Goal: Find specific page/section: Find specific page/section

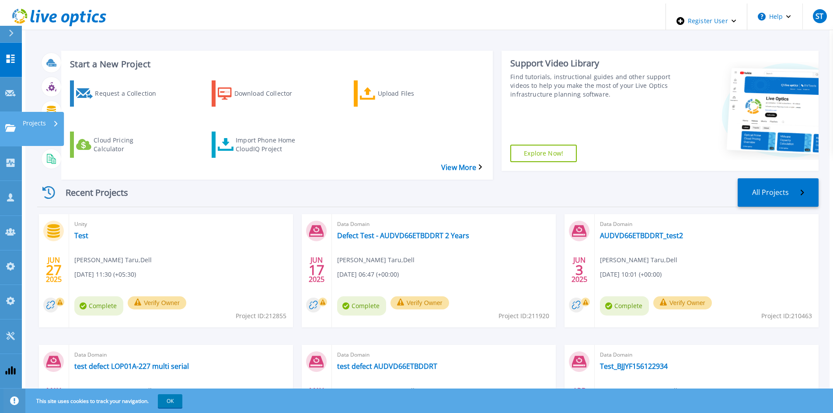
click at [10, 112] on link "Projects Projects" at bounding box center [11, 129] width 22 height 35
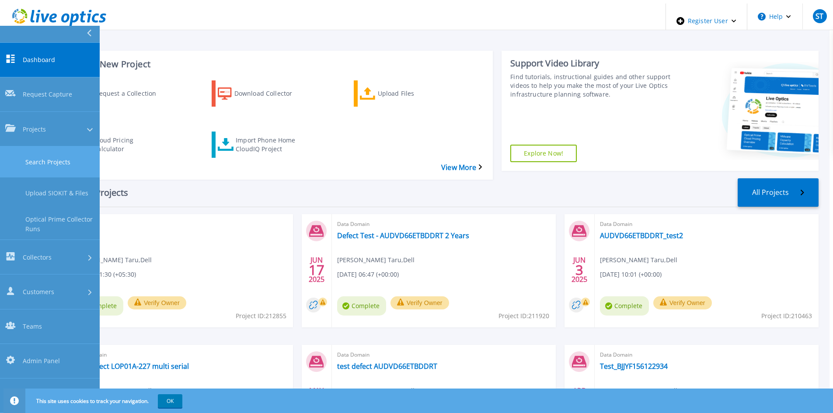
click at [29, 146] on link "Search Projects" at bounding box center [50, 161] width 100 height 31
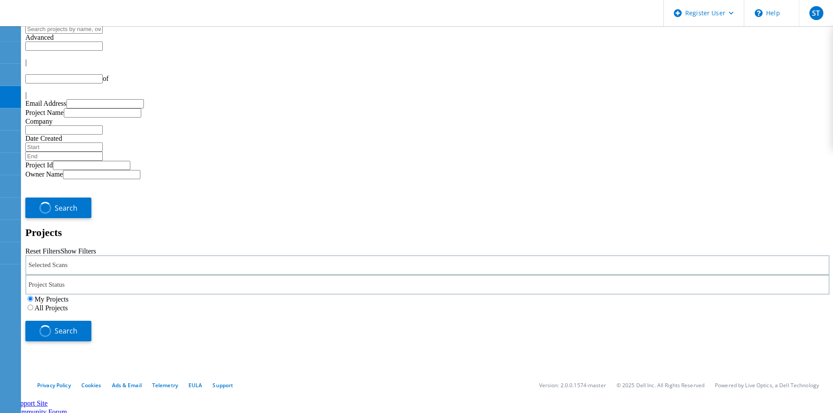
type input "1"
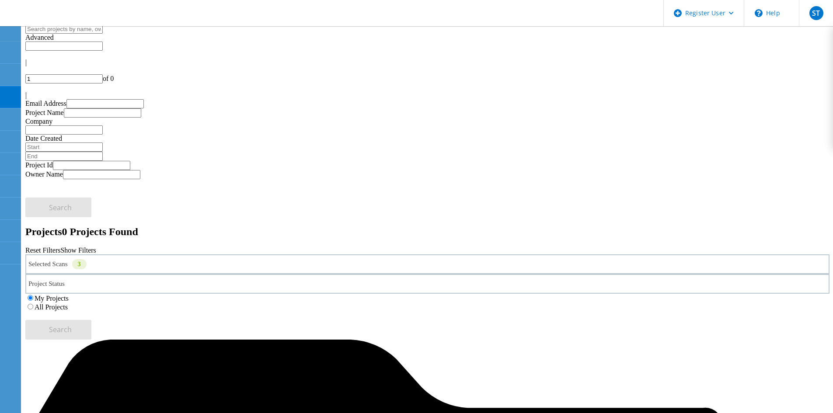
click at [68, 303] on label "All Projects" at bounding box center [51, 306] width 33 height 7
click at [33, 304] on input "All Projects" at bounding box center [31, 307] width 6 height 6
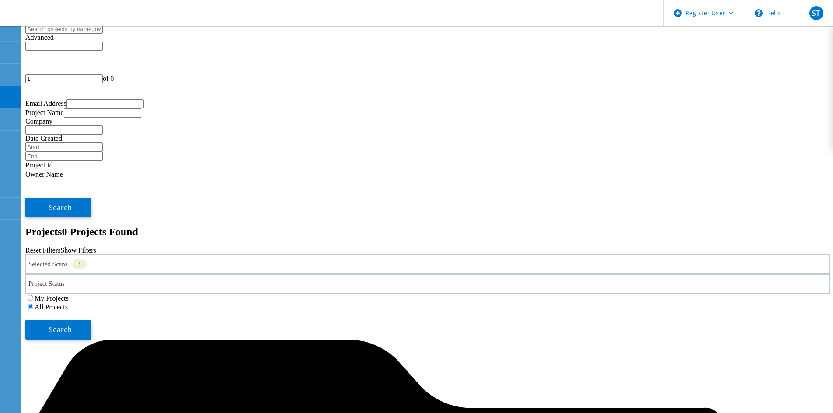
click at [154, 254] on div "Selected Scans 3" at bounding box center [427, 264] width 804 height 20
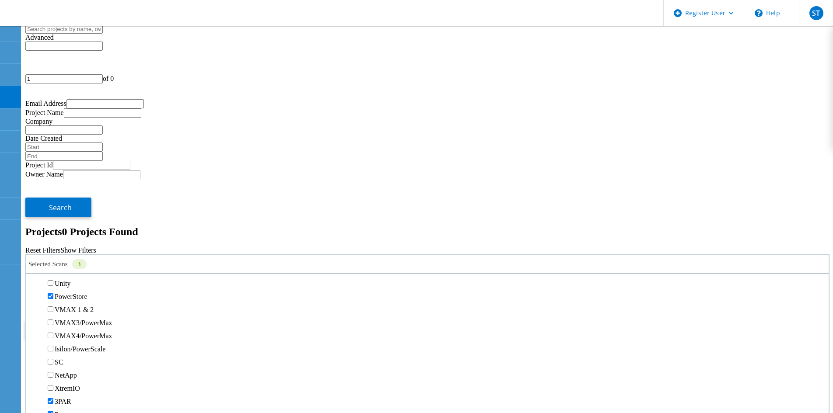
click at [67, 293] on label "PowerStore" at bounding box center [71, 296] width 33 height 7
click at [53, 293] on input "PowerStore" at bounding box center [51, 296] width 6 height 6
click at [69, 179] on label "3PAR" at bounding box center [63, 182] width 17 height 7
click at [53, 180] on input "3PAR" at bounding box center [51, 183] width 6 height 6
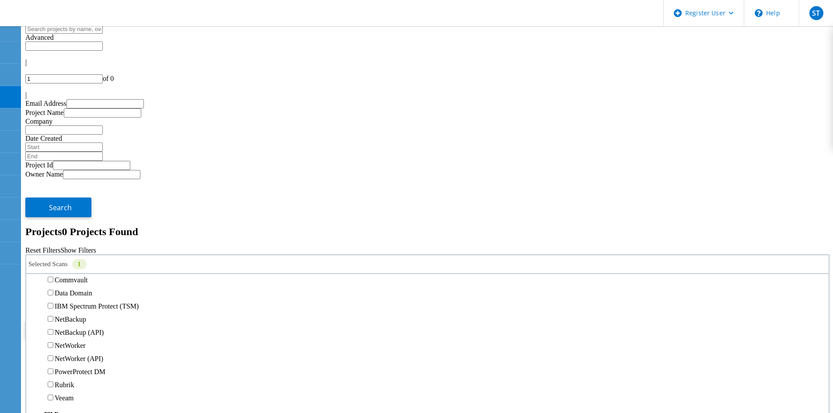
click at [91, 320] on button "Search" at bounding box center [58, 330] width 66 height 20
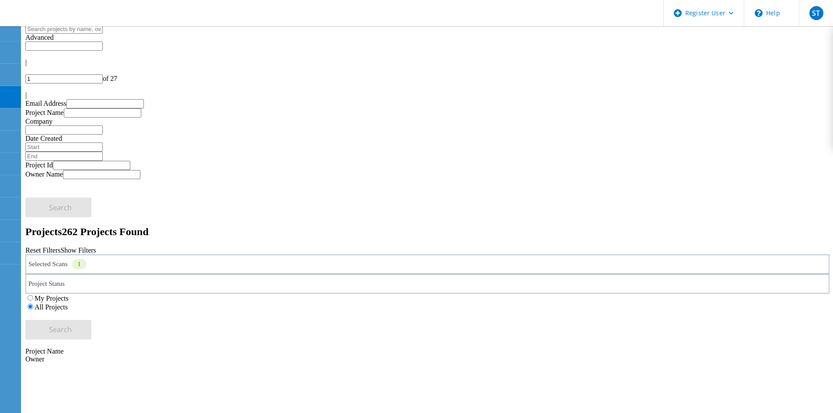
drag, startPoint x: 132, startPoint y: 176, endPoint x: 453, endPoint y: 91, distance: 331.9
click at [455, 226] on div "Projects 262 Projects Found Reset Filters Show Filters" at bounding box center [427, 240] width 804 height 28
drag, startPoint x: 750, startPoint y: 45, endPoint x: 753, endPoint y: 41, distance: 5.5
click at [103, 74] on input "1" at bounding box center [63, 78] width 77 height 9
drag, startPoint x: 753, startPoint y: 41, endPoint x: 742, endPoint y: 41, distance: 10.9
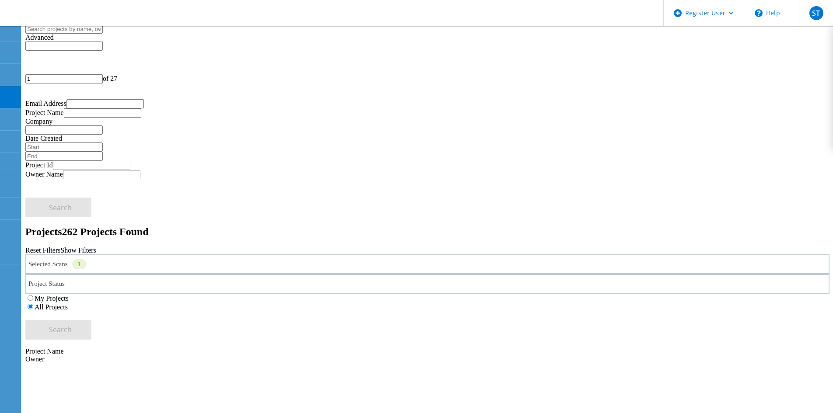
click at [103, 74] on input "1" at bounding box center [63, 78] width 77 height 9
type input "5"
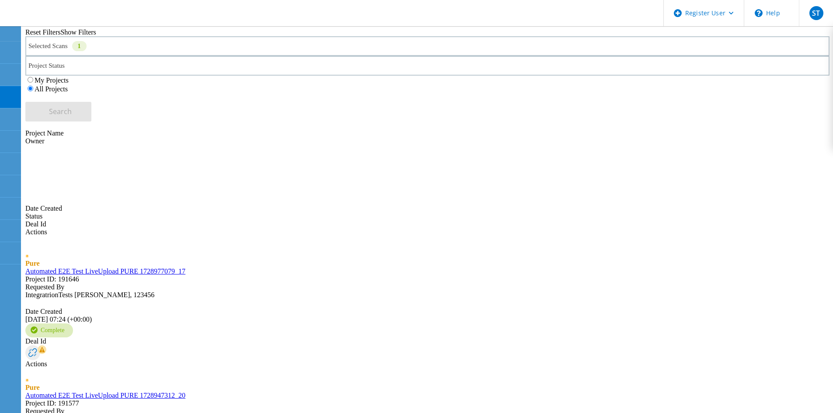
scroll to position [0, 0]
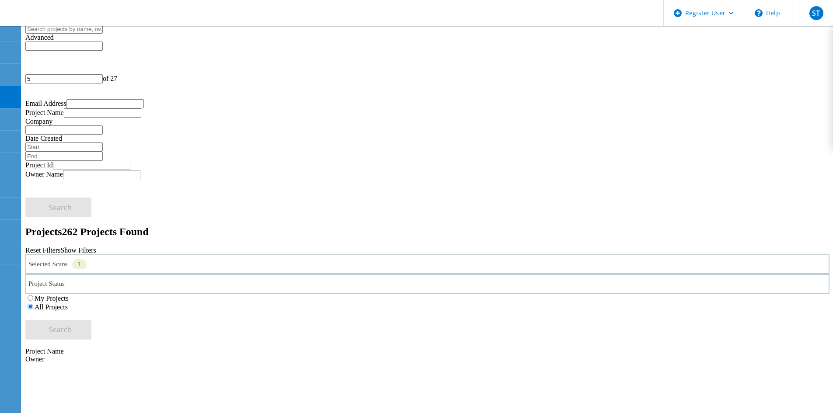
click at [198, 254] on div "Selected Scans 1" at bounding box center [427, 264] width 804 height 20
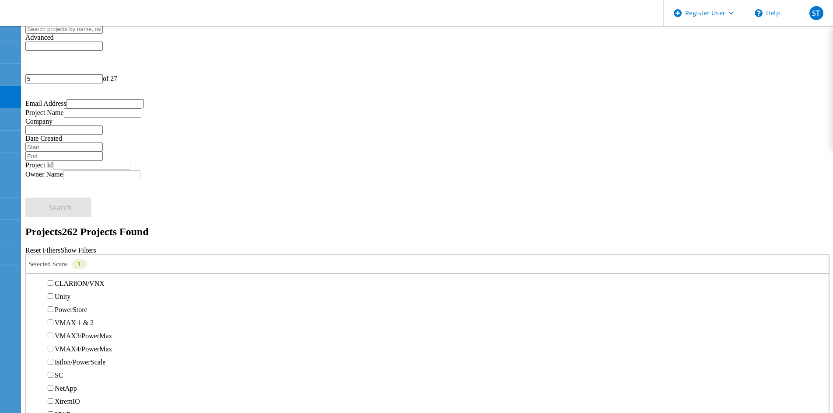
scroll to position [175, 0]
click at [69, 293] on label "PowerStore" at bounding box center [71, 296] width 33 height 7
click at [53, 293] on input "PowerStore" at bounding box center [51, 296] width 6 height 6
click at [91, 320] on button "Search" at bounding box center [58, 330] width 66 height 20
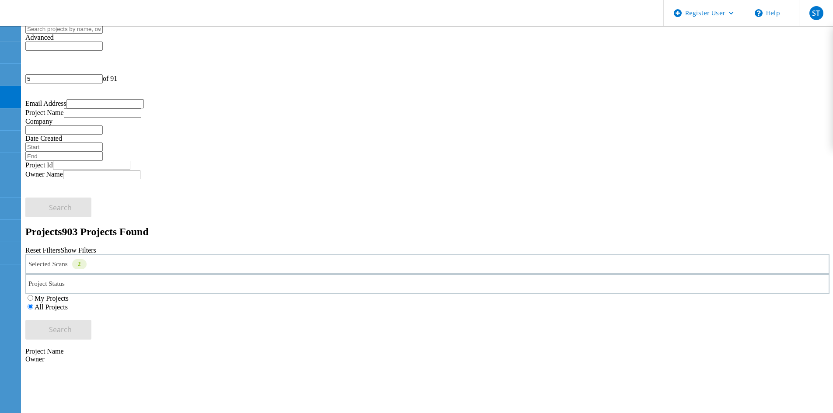
click at [153, 254] on div "Selected Scans 2" at bounding box center [427, 264] width 804 height 20
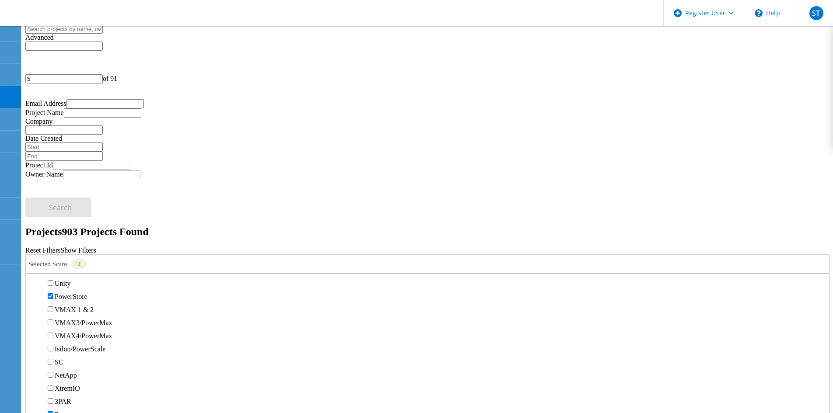
click at [75, 293] on label "PowerStore" at bounding box center [71, 296] width 33 height 7
click at [53, 293] on input "PowerStore" at bounding box center [51, 296] width 6 height 6
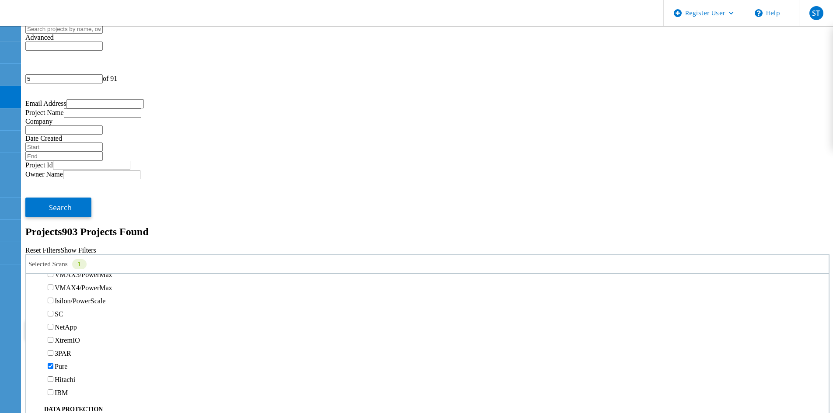
scroll to position [306, 0]
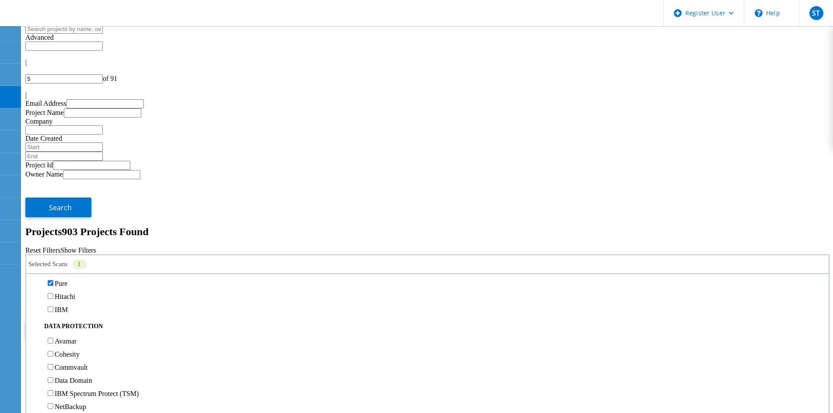
click at [71, 267] on label "3PAR" at bounding box center [63, 270] width 17 height 7
click at [53, 267] on input "3PAR" at bounding box center [51, 270] width 6 height 6
click at [67, 280] on label "Pure" at bounding box center [61, 283] width 13 height 7
click at [53, 280] on input "Pure" at bounding box center [51, 283] width 6 height 6
click at [91, 320] on button "Search" at bounding box center [58, 330] width 66 height 20
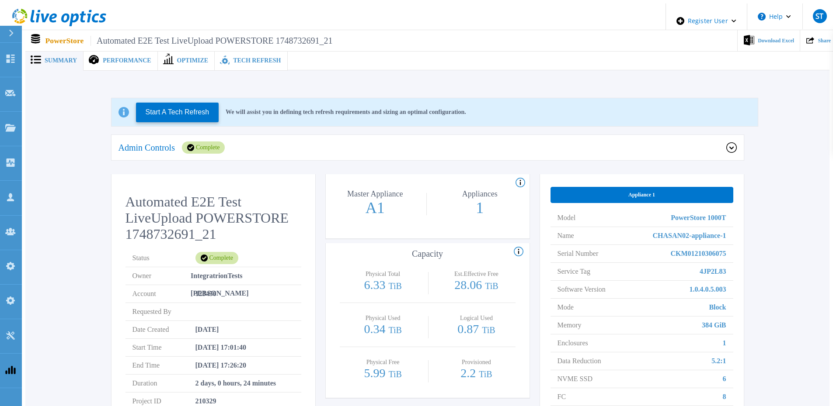
click at [220, 59] on icon at bounding box center [225, 60] width 10 height 10
